Goal: Find contact information: Find contact information

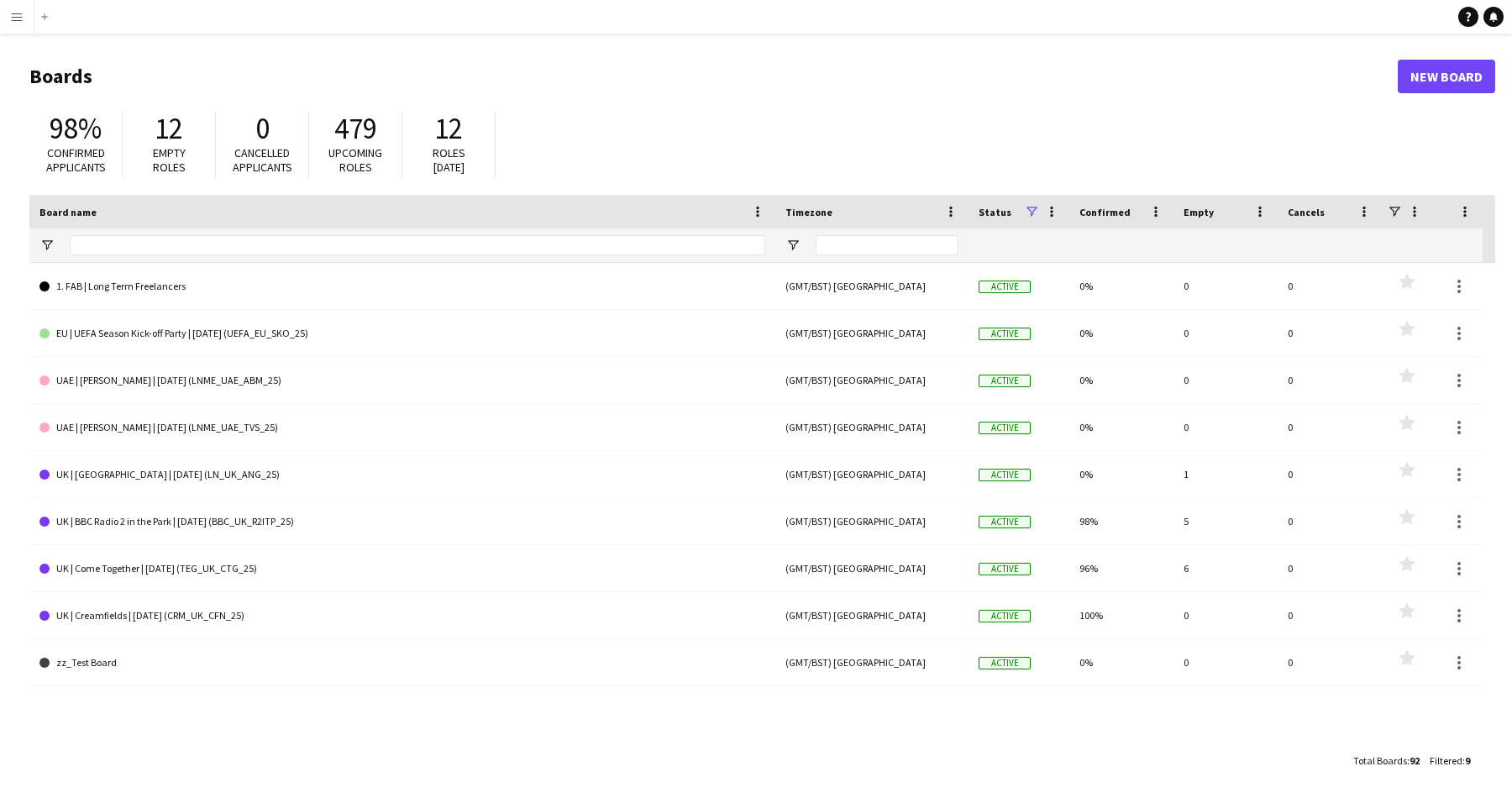
click at [17, 18] on app-icon "Menu" at bounding box center [17, 17] width 13 height 13
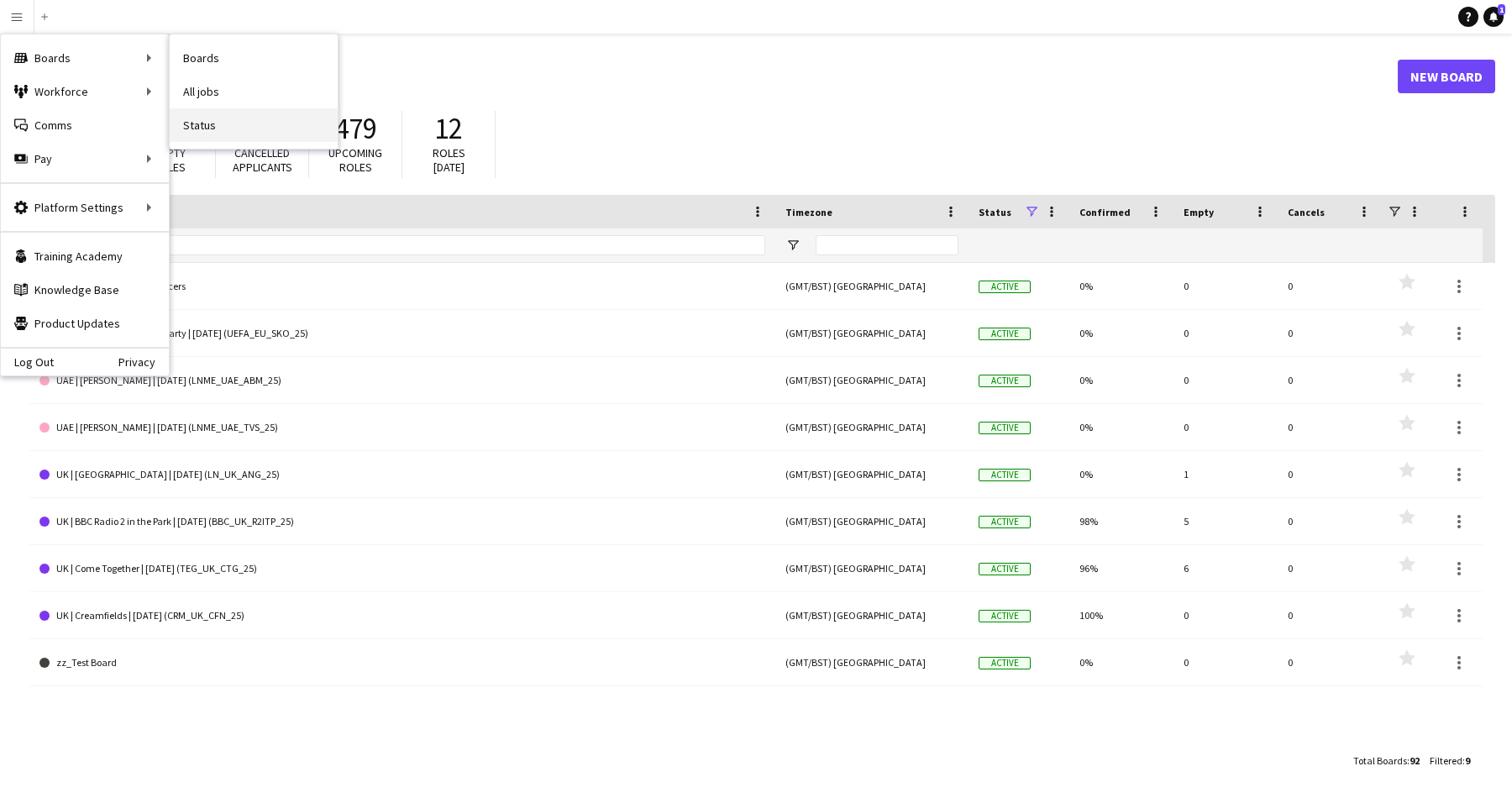
click at [244, 133] on link "Status" at bounding box center [253, 125] width 168 height 34
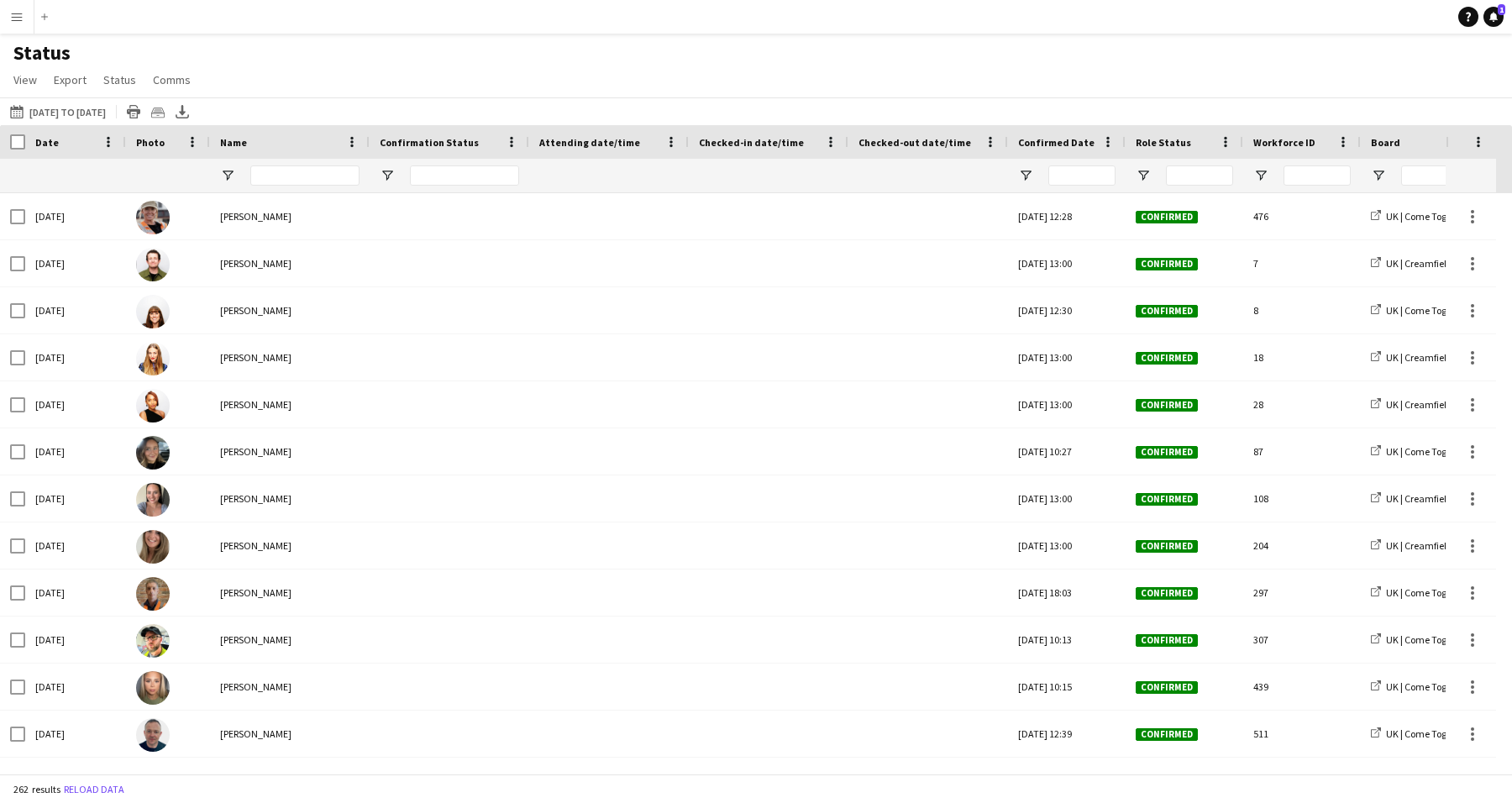
click at [22, 12] on app-icon "Menu" at bounding box center [17, 17] width 13 height 13
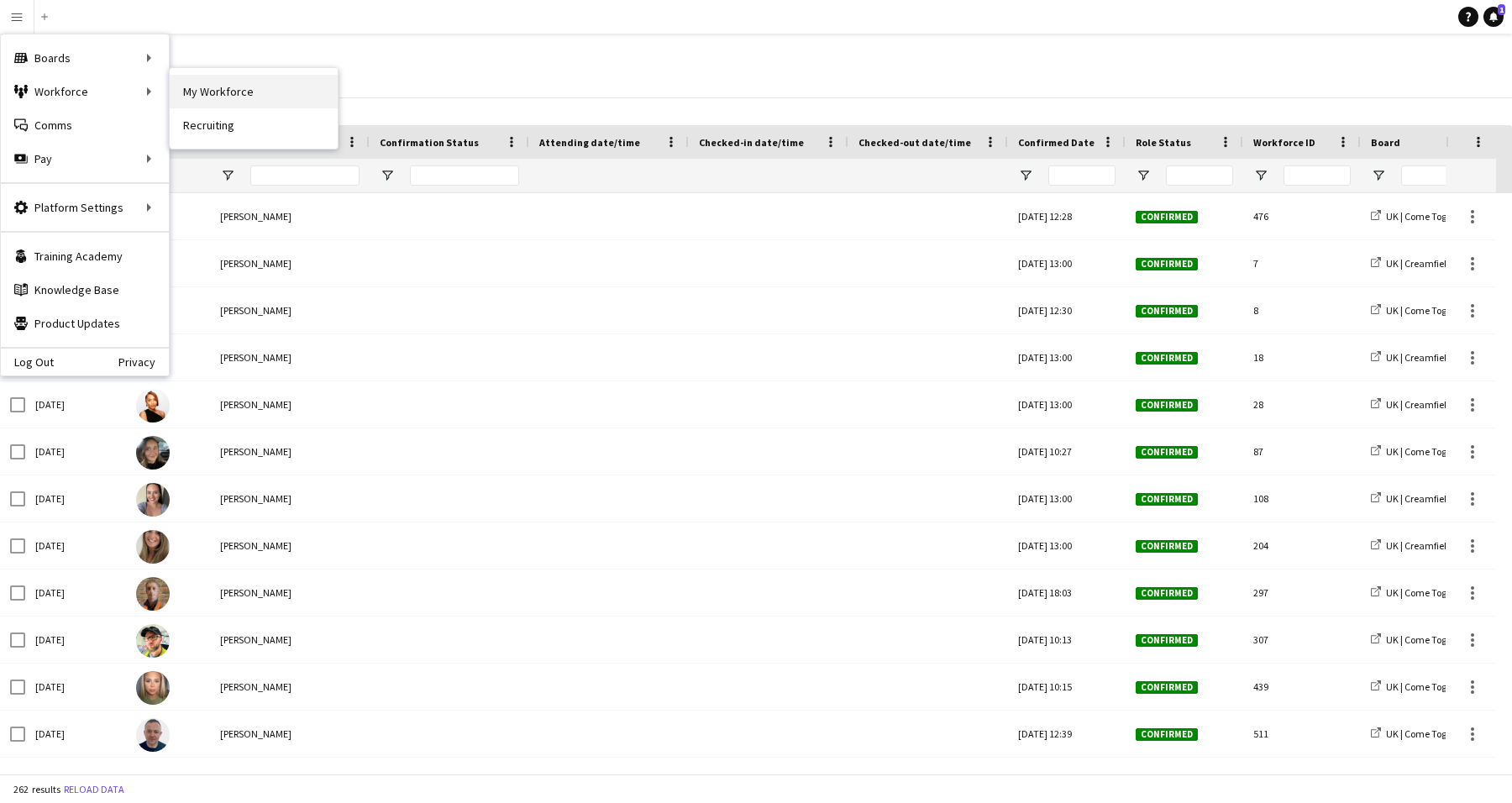
click at [237, 96] on link "My Workforce" at bounding box center [253, 92] width 168 height 34
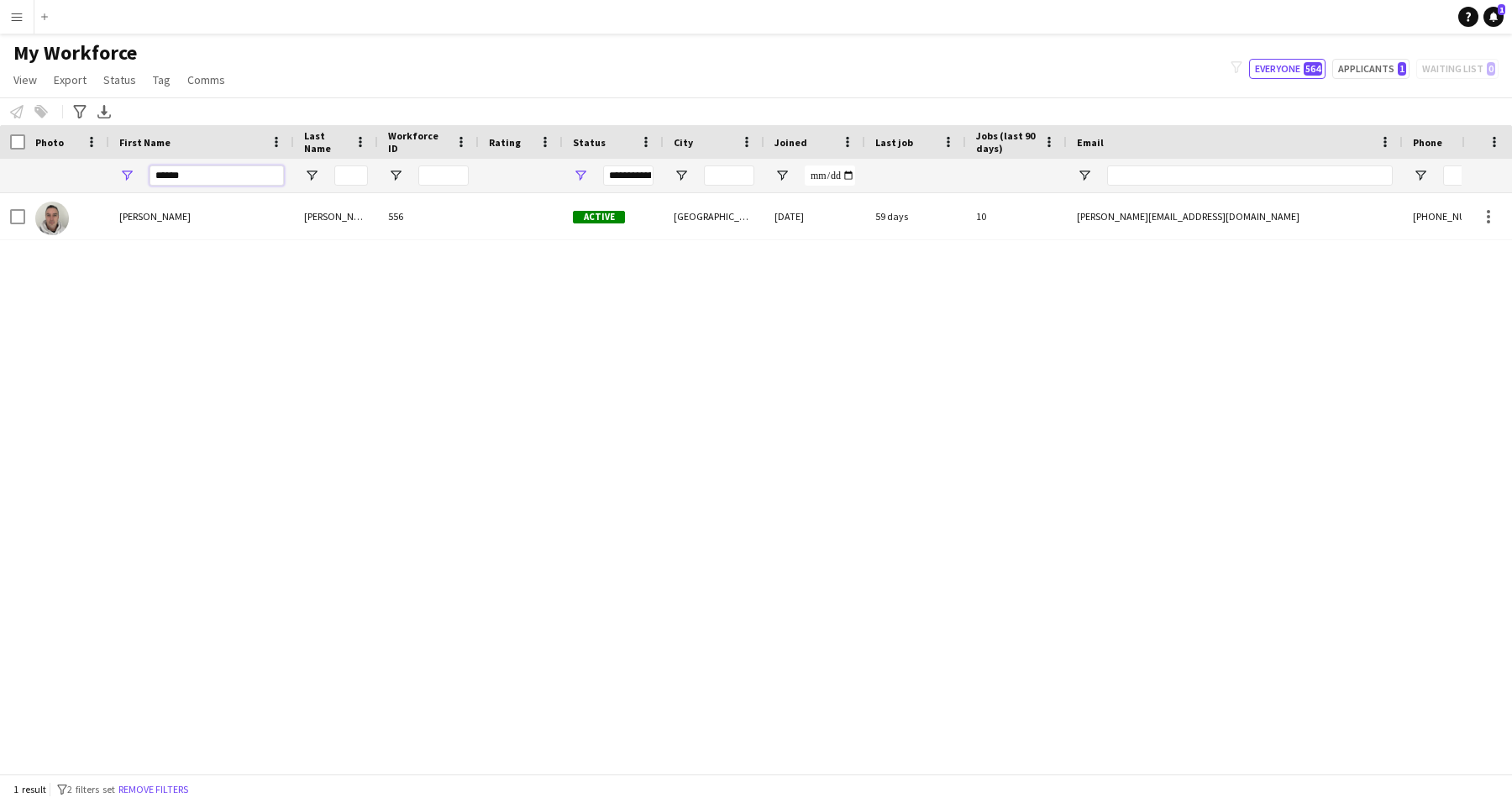
drag, startPoint x: 221, startPoint y: 177, endPoint x: 261, endPoint y: 250, distance: 83.2
click at [183, 174] on input "******" at bounding box center [217, 176] width 135 height 21
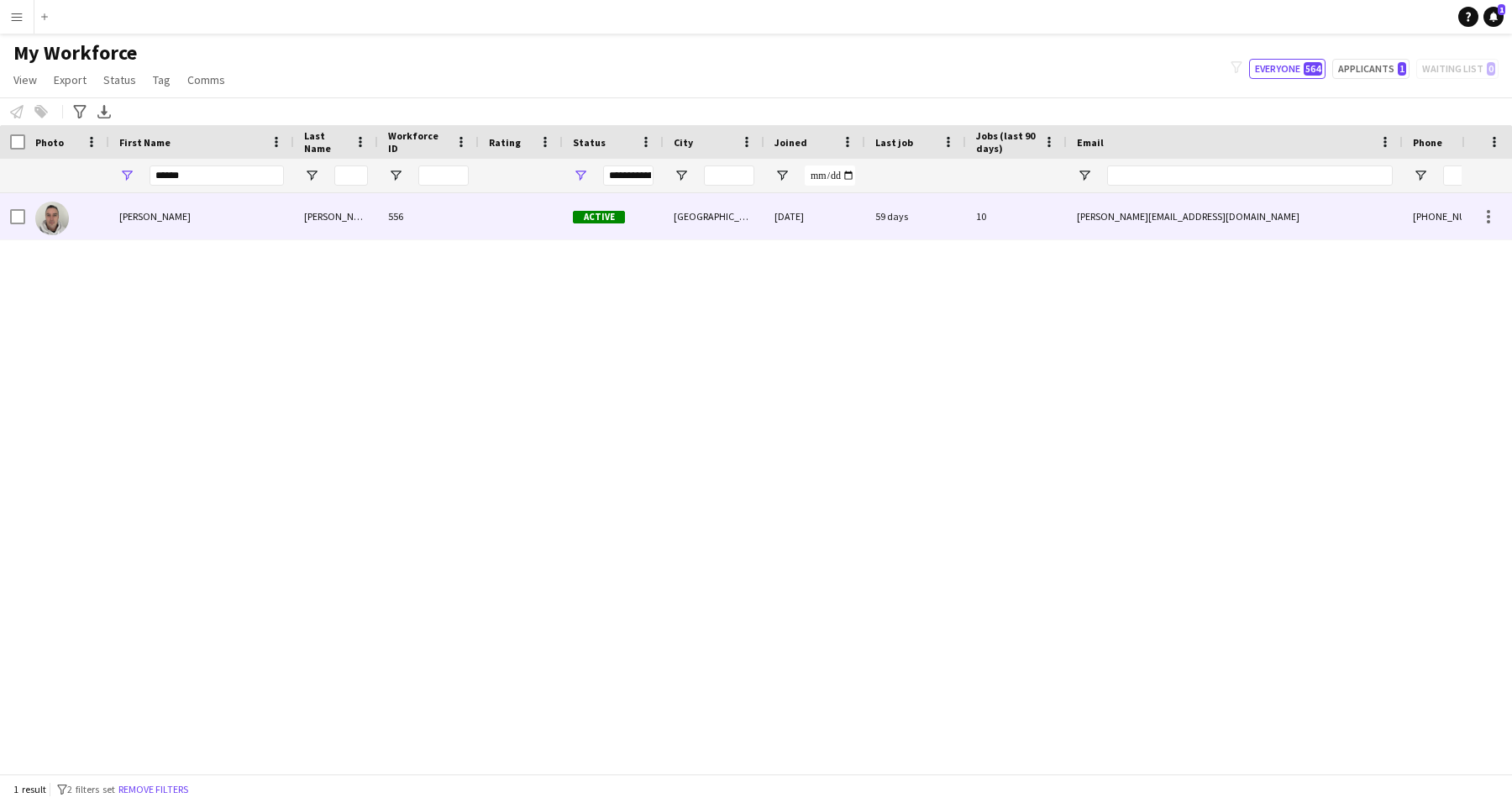
click at [225, 220] on div "[PERSON_NAME]" at bounding box center [201, 215] width 184 height 46
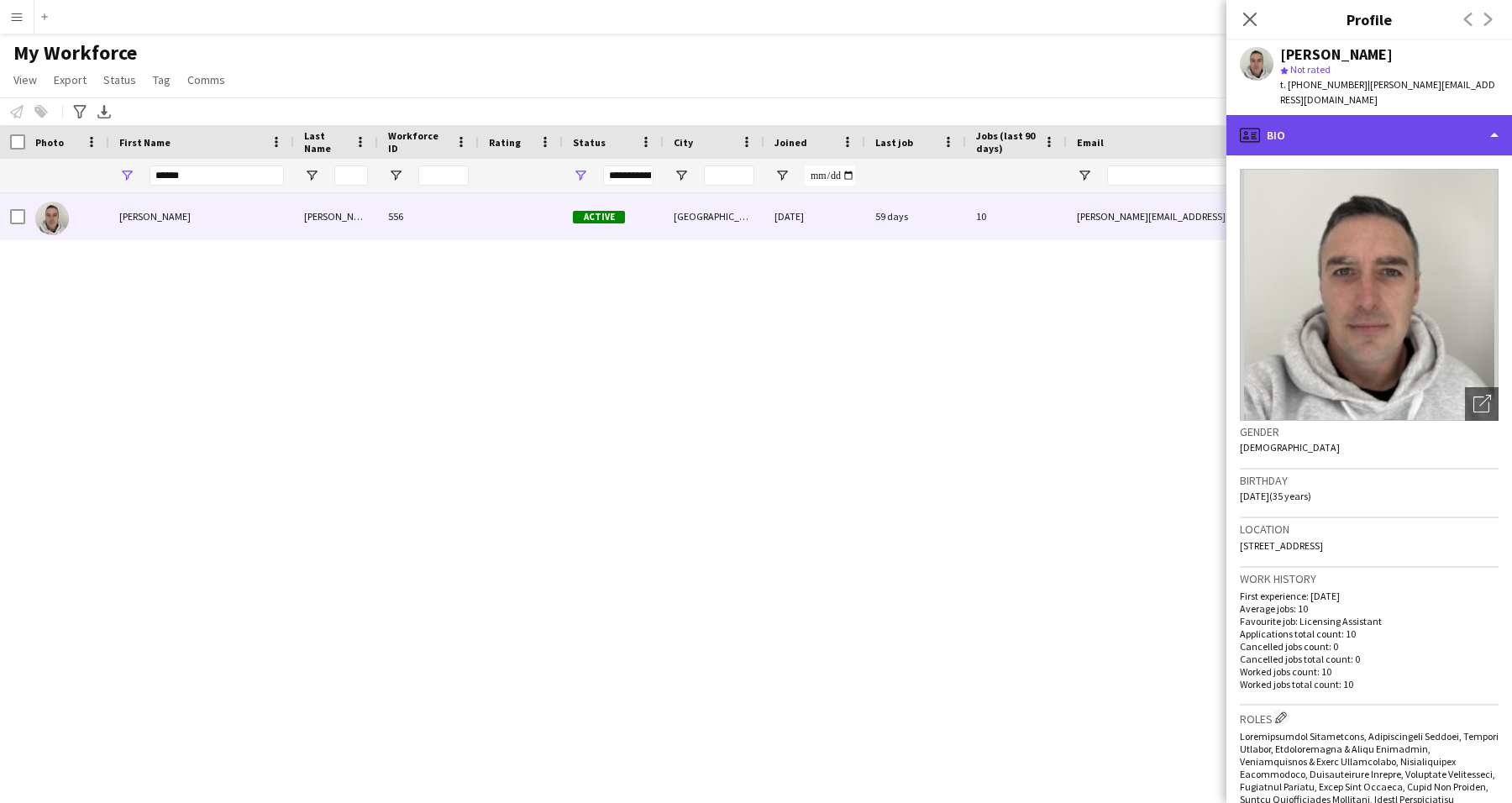
click at [1337, 130] on div "profile Bio" at bounding box center [1369, 135] width 286 height 40
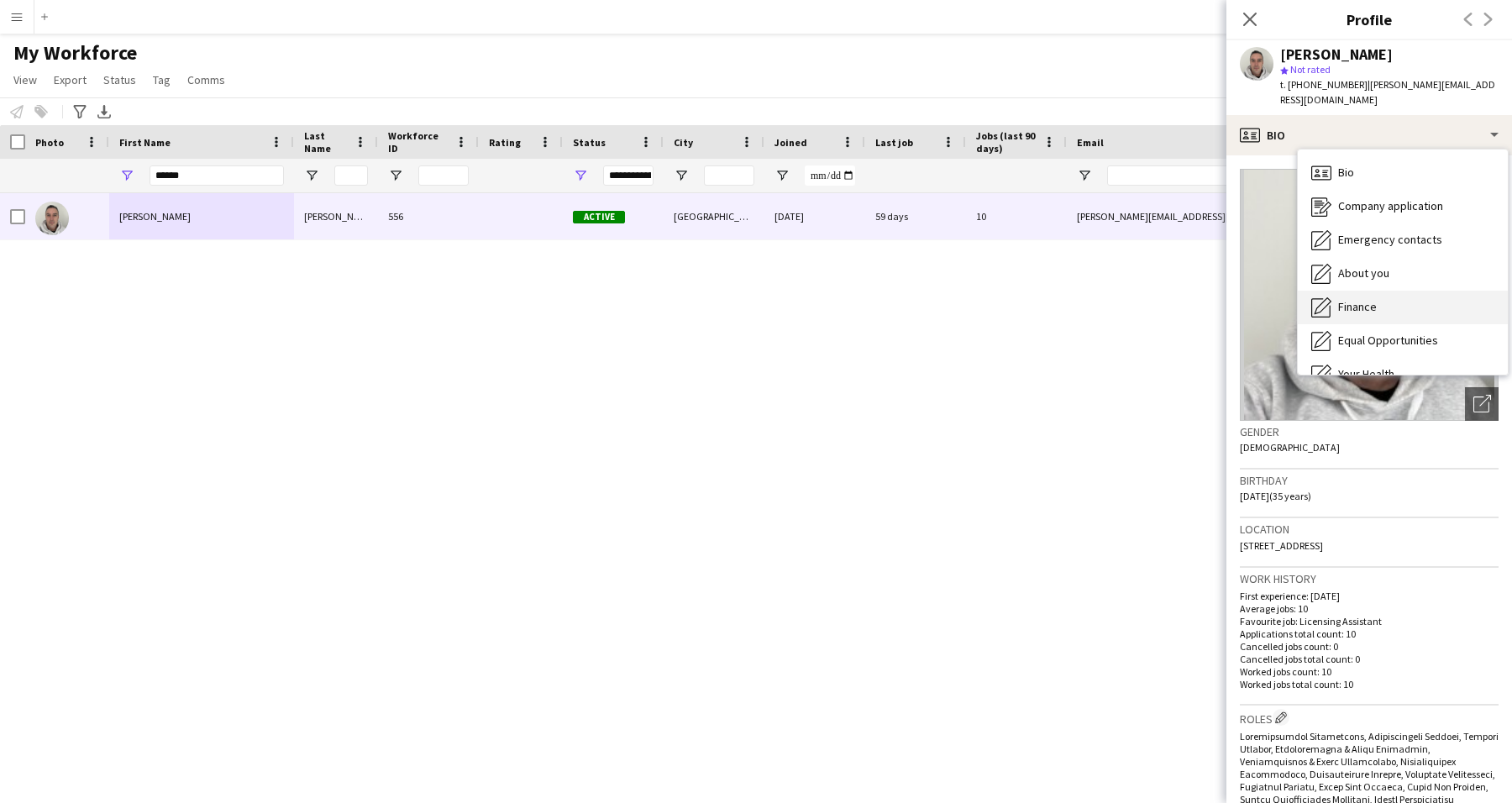
click at [1362, 299] on span "Finance" at bounding box center [1357, 306] width 38 height 15
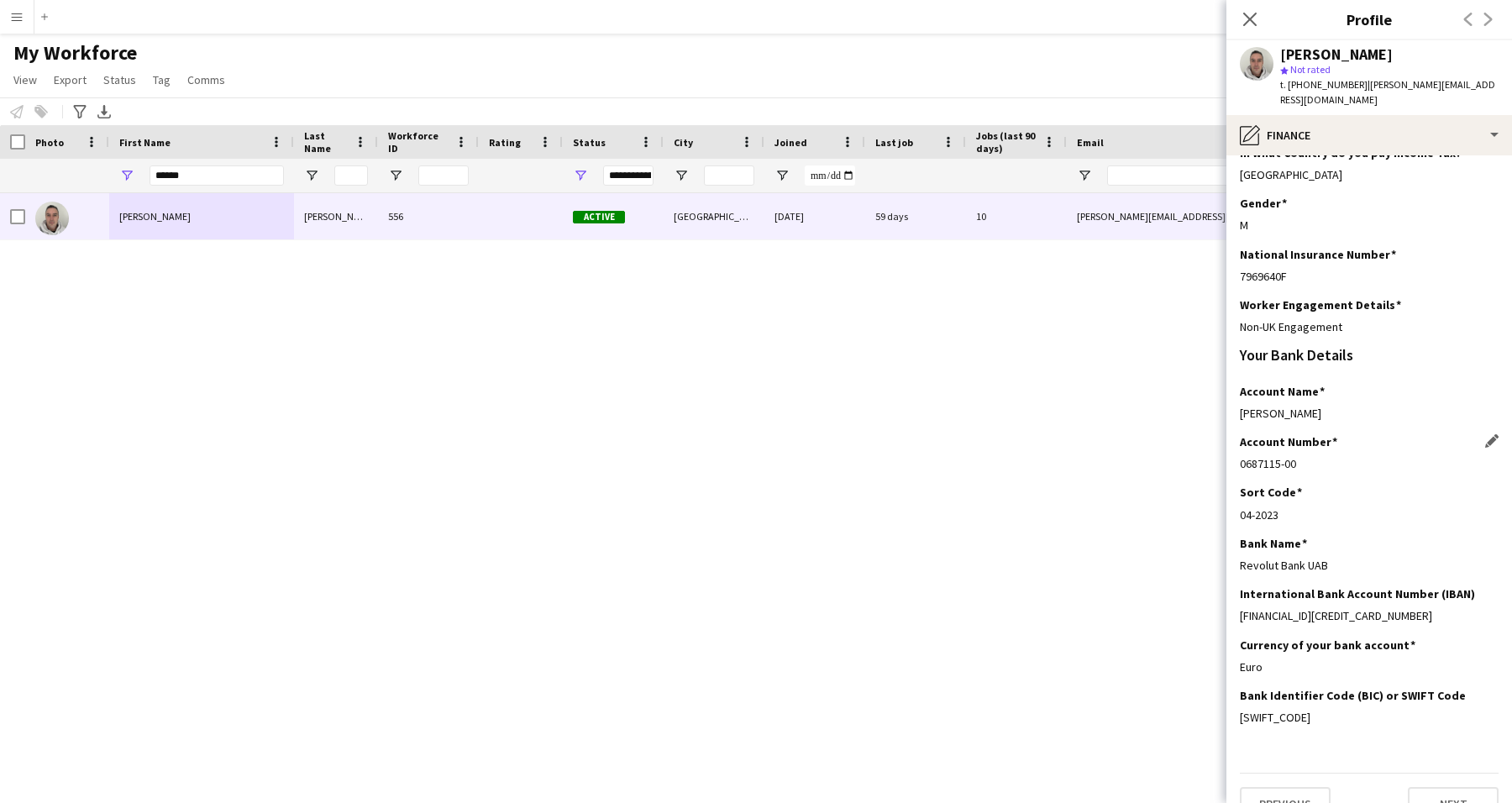
scroll to position [143, 0]
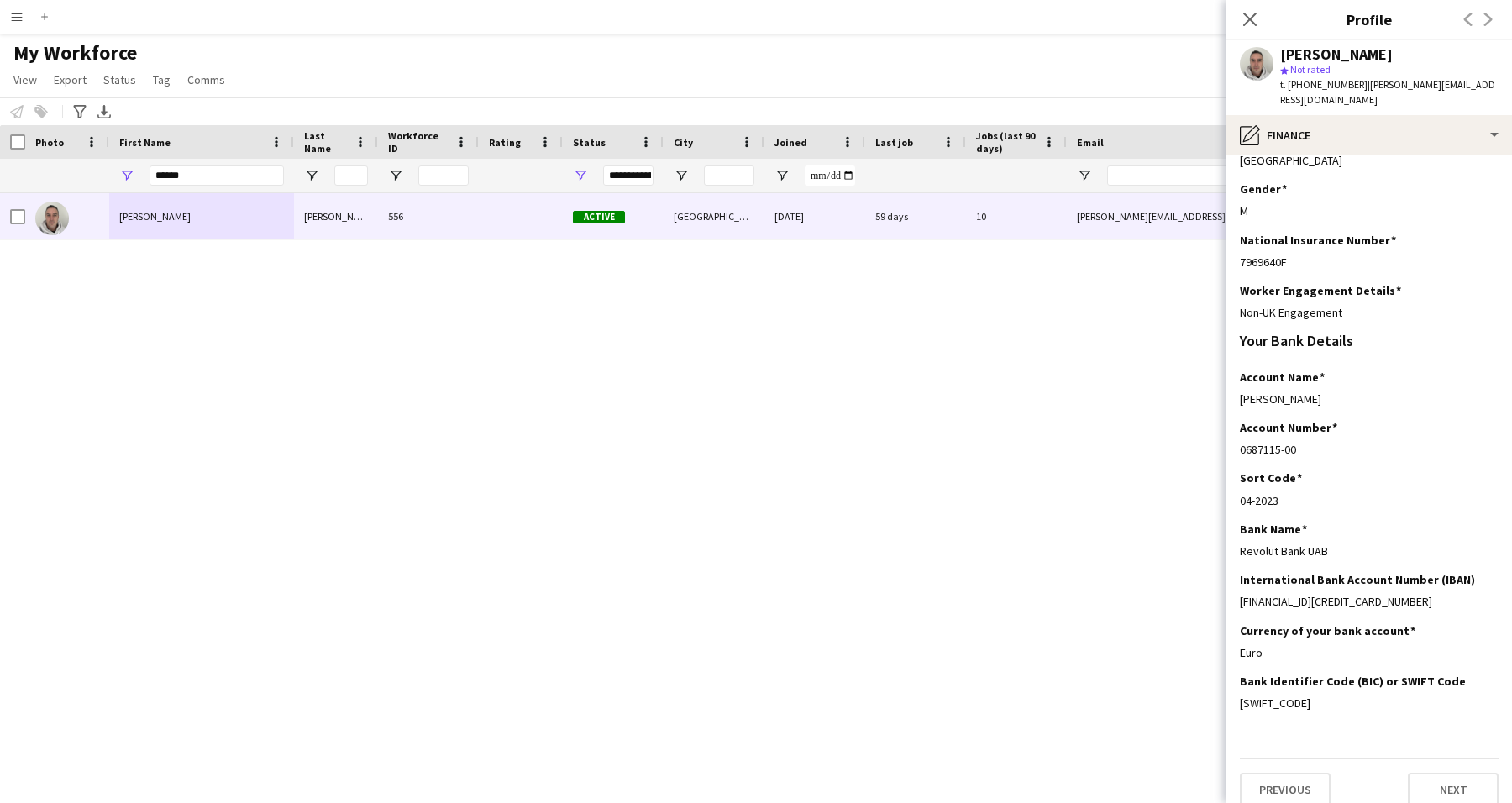
drag, startPoint x: 1333, startPoint y: 532, endPoint x: 1228, endPoint y: 543, distance: 105.6
click at [1228, 543] on app-section-data-types "Please complete this section in full so we can pass onto the relevant tax, paym…" at bounding box center [1369, 479] width 286 height 648
click at [1391, 593] on div "[FINANCIAL_ID][CREDIT_CARD_NUMBER]" at bounding box center [1369, 601] width 258 height 15
drag, startPoint x: 1384, startPoint y: 585, endPoint x: 1229, endPoint y: 577, distance: 155.2
click at [1229, 577] on app-section-data-types "Please complete this section in full so we can pass onto the relevant tax, paym…" at bounding box center [1369, 479] width 286 height 648
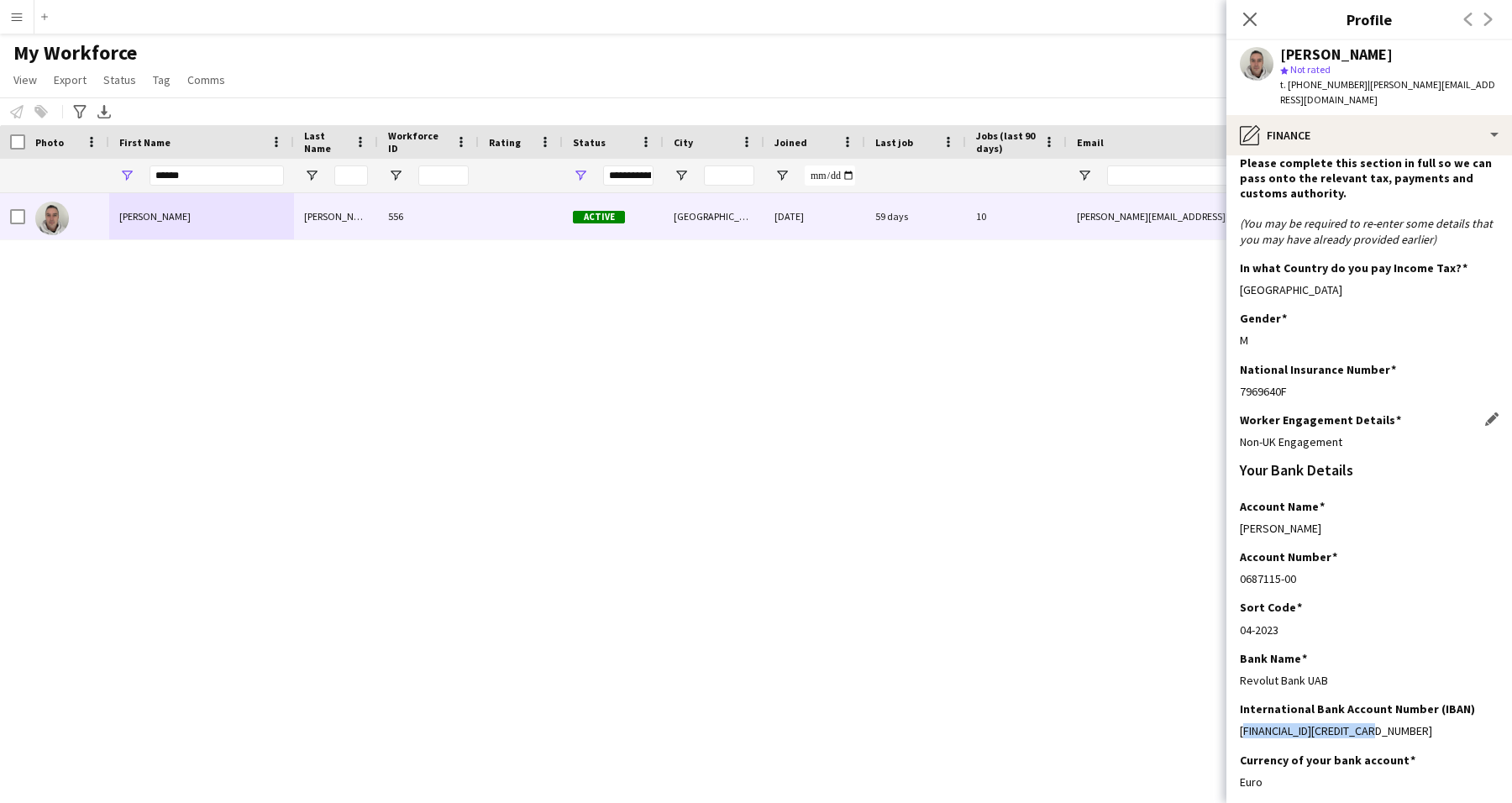
scroll to position [0, 0]
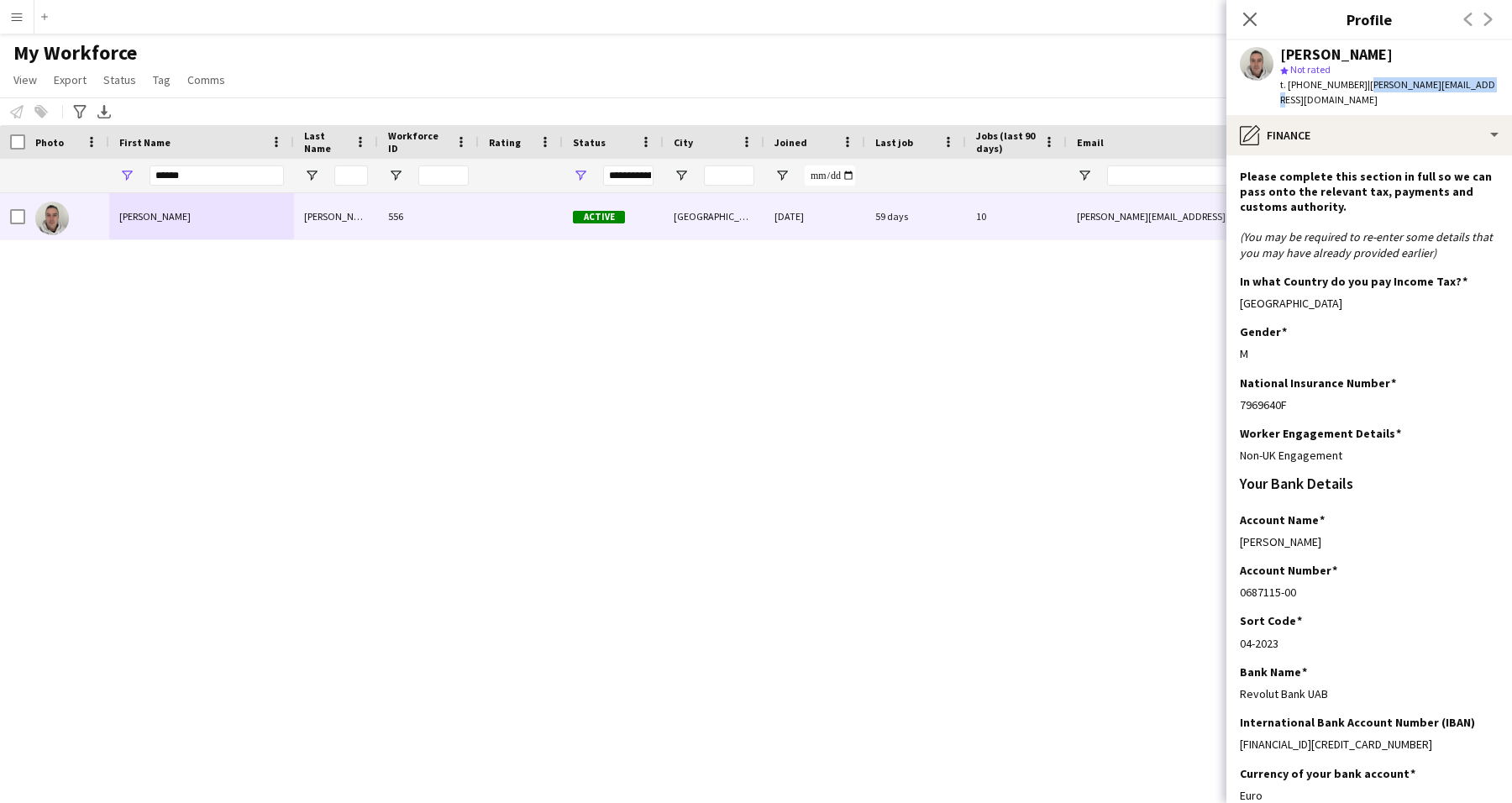
drag, startPoint x: 1471, startPoint y: 84, endPoint x: 1357, endPoint y: 86, distance: 114.0
click at [1357, 86] on div "[PERSON_NAME] star Not rated t. [PHONE_NUMBER] | [PERSON_NAME][EMAIL_ADDRESS][D…" at bounding box center [1369, 78] width 286 height 75
copy span "[PERSON_NAME][EMAIL_ADDRESS][DOMAIN_NAME]"
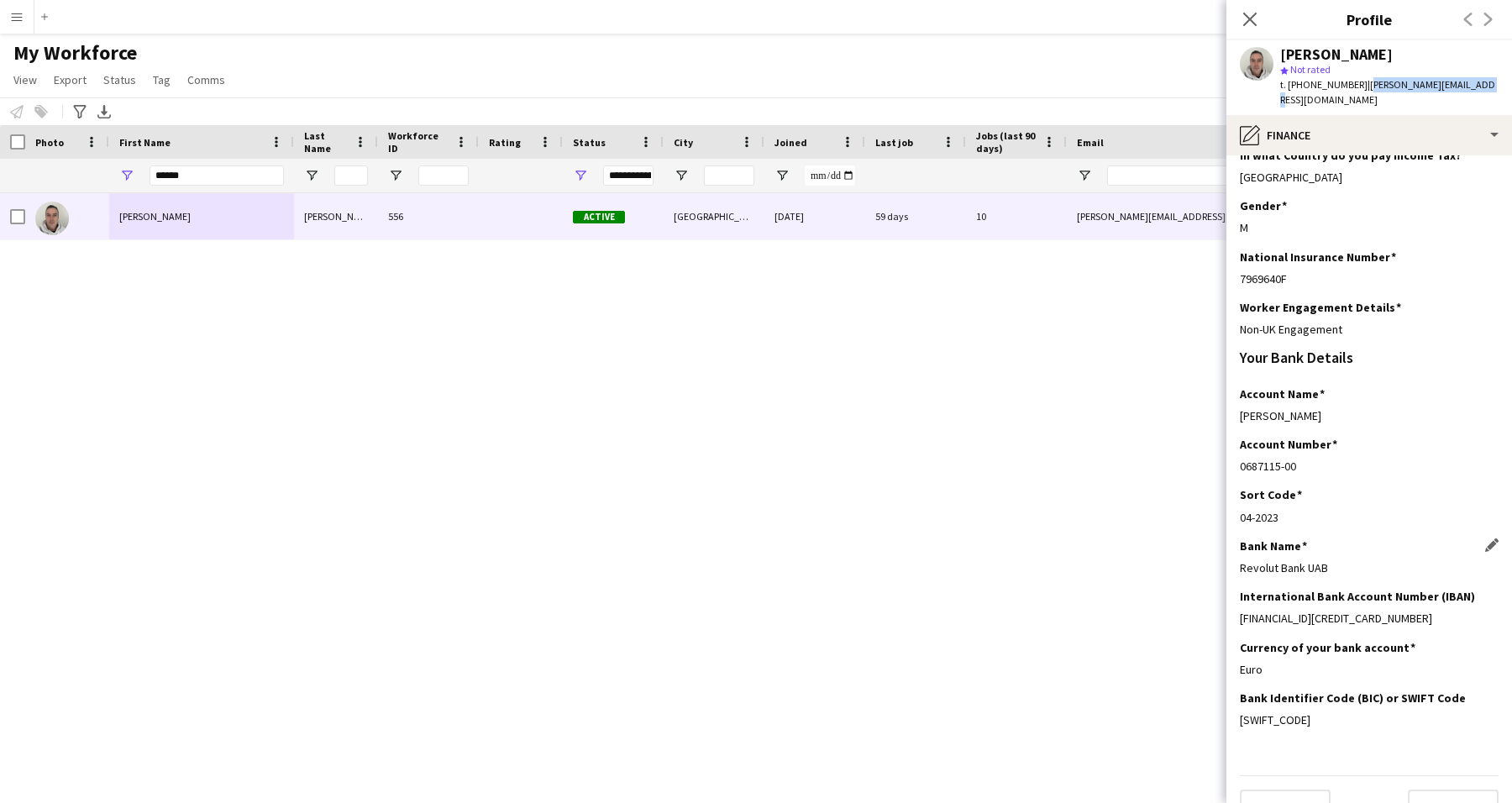
scroll to position [143, 0]
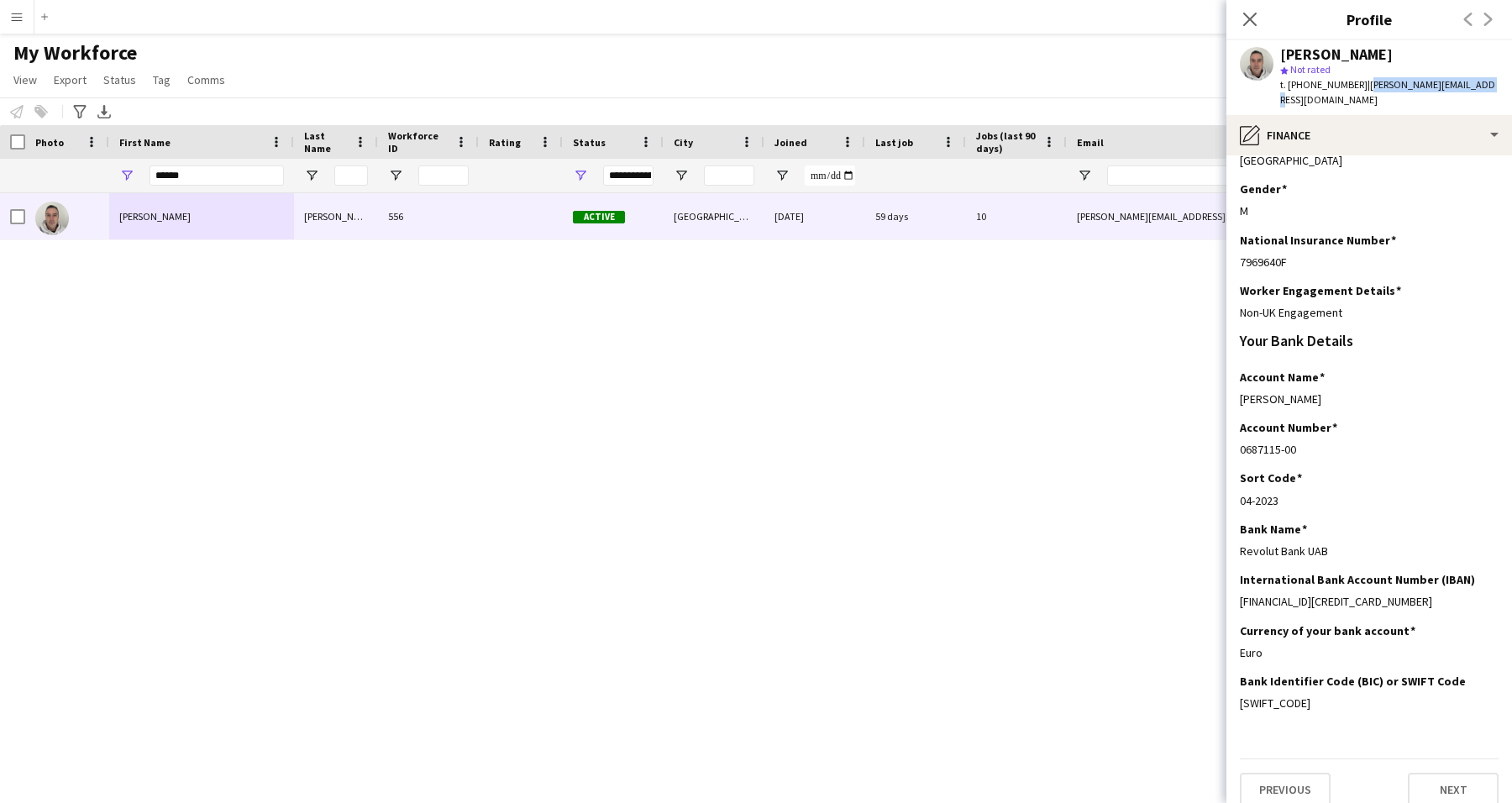
drag, startPoint x: 1332, startPoint y: 527, endPoint x: 1238, endPoint y: 535, distance: 94.3
click at [1238, 535] on app-section-data-types "Please complete this section in full so we can pass onto the relevant tax, paym…" at bounding box center [1369, 479] width 286 height 648
copy div "Revolut Bank UAB"
click at [1283, 493] on div "04-2023" at bounding box center [1369, 501] width 258 height 15
drag, startPoint x: 1291, startPoint y: 430, endPoint x: 1272, endPoint y: 433, distance: 19.2
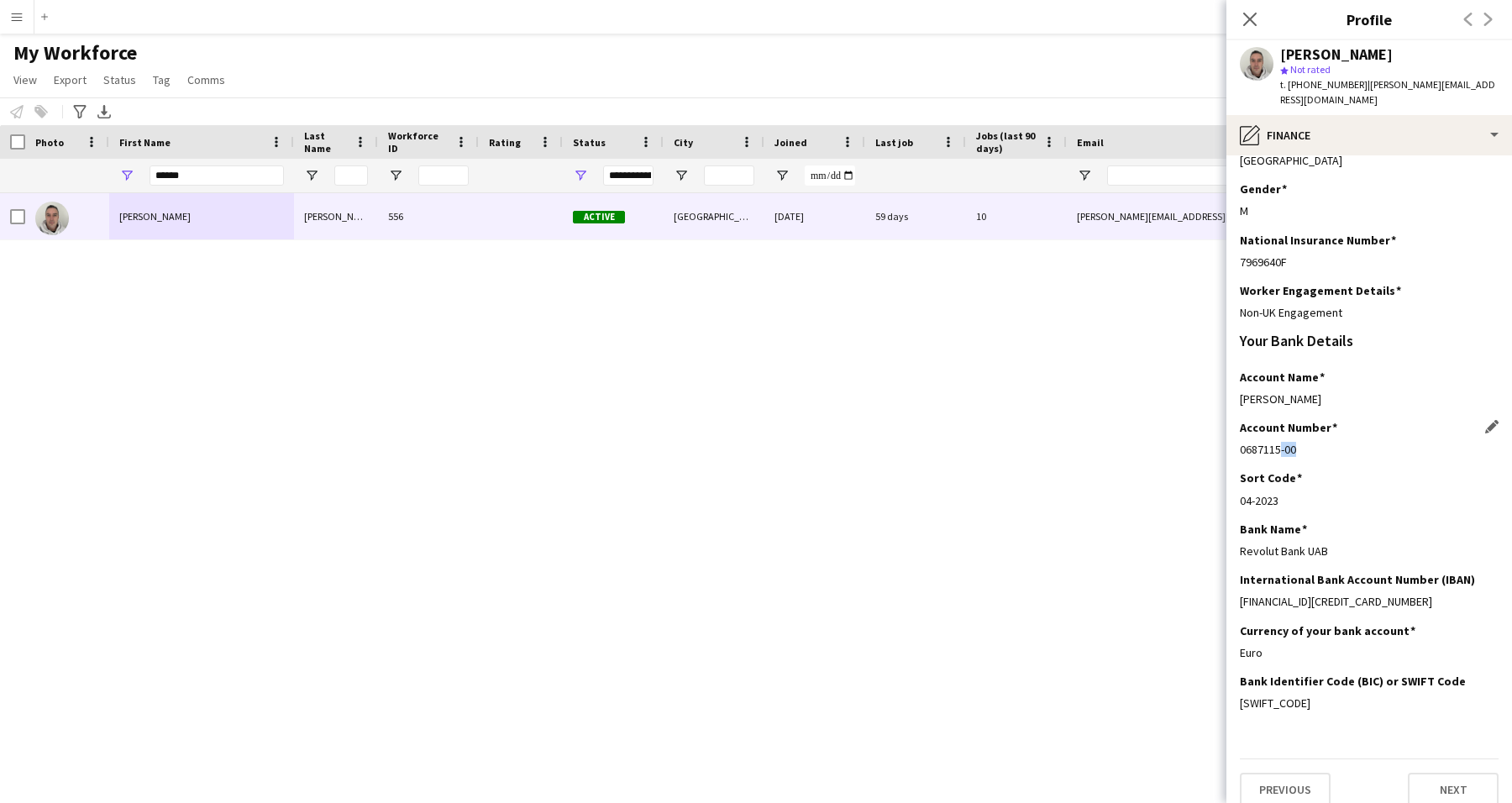
click at [1272, 442] on div "0687115-00" at bounding box center [1369, 449] width 258 height 15
click at [1296, 442] on div "0687115-00" at bounding box center [1369, 449] width 258 height 15
drag, startPoint x: 1240, startPoint y: 432, endPoint x: 1300, endPoint y: 434, distance: 60.0
click at [1300, 442] on div "0687115-00" at bounding box center [1369, 449] width 258 height 15
copy div "0687115-00"
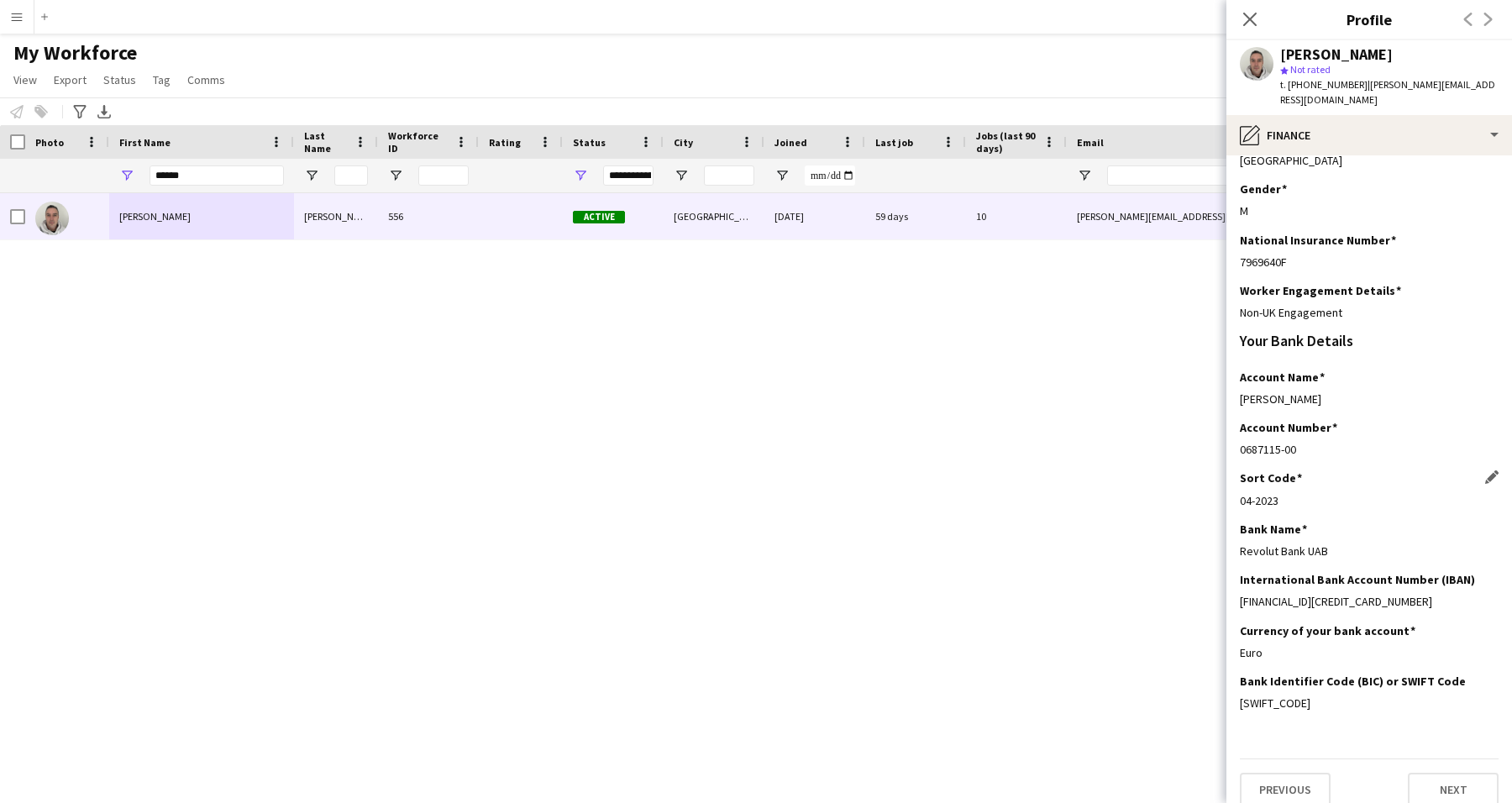
click at [1283, 493] on div "Sort Code Edit this field 04-2023" at bounding box center [1369, 495] width 258 height 51
